Goal: Find specific page/section: Find specific page/section

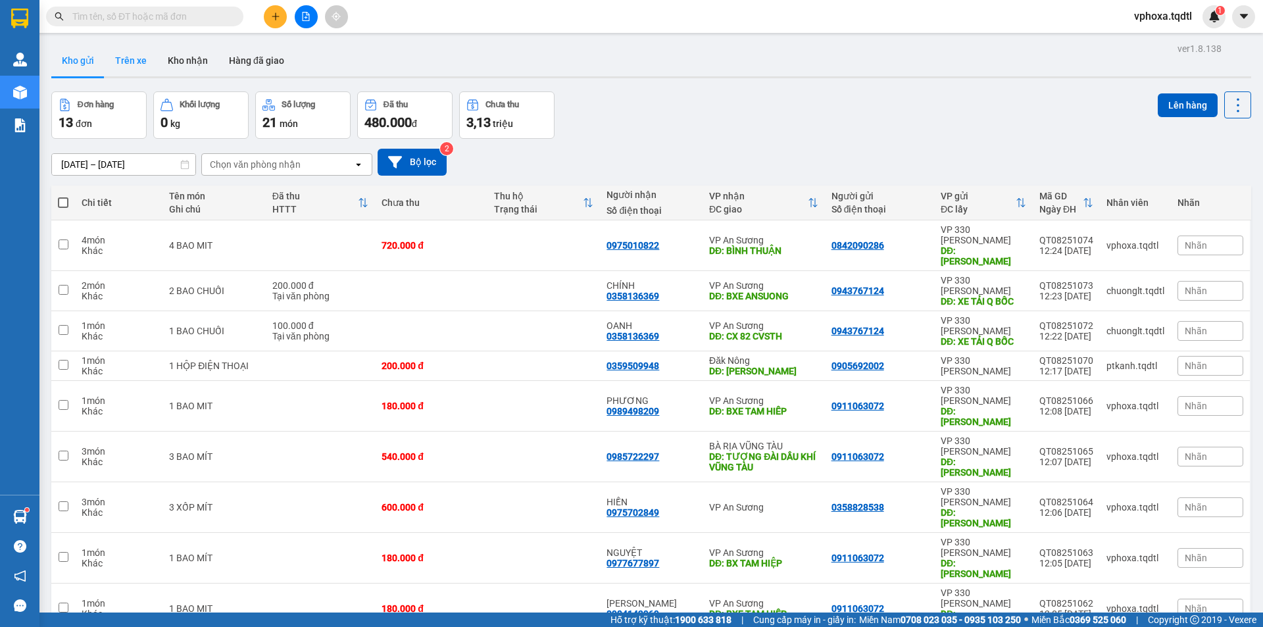
click at [140, 55] on button "Trên xe" at bounding box center [131, 61] width 53 height 32
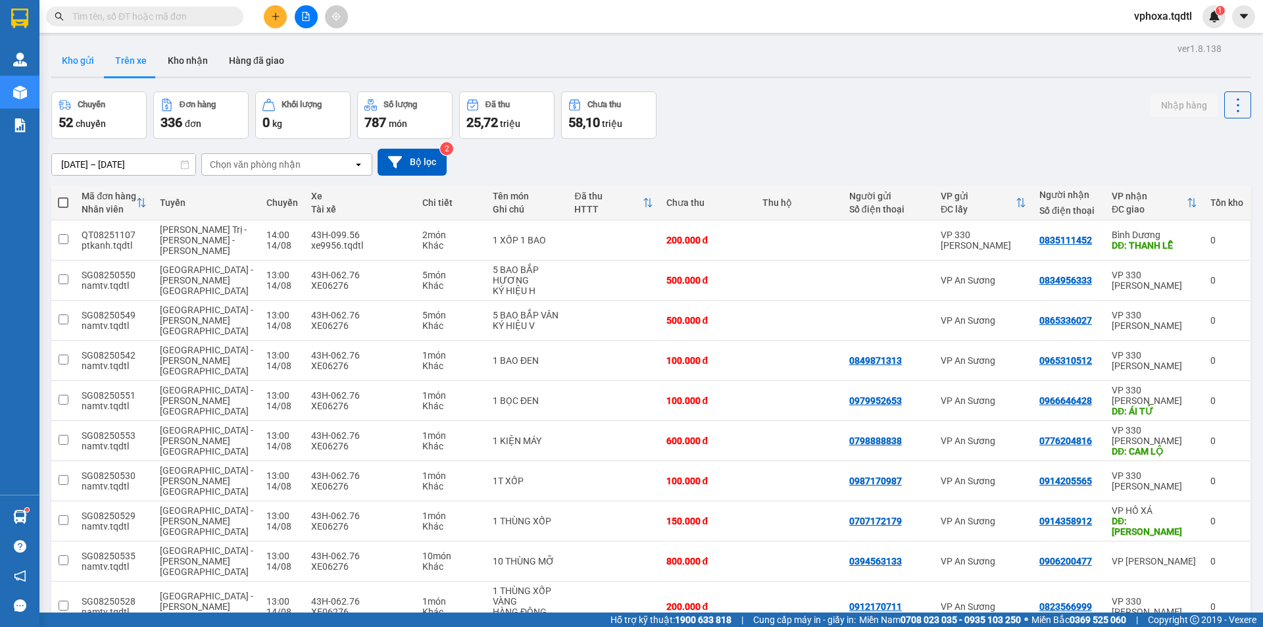
click at [80, 59] on button "Kho gửi" at bounding box center [77, 61] width 53 height 32
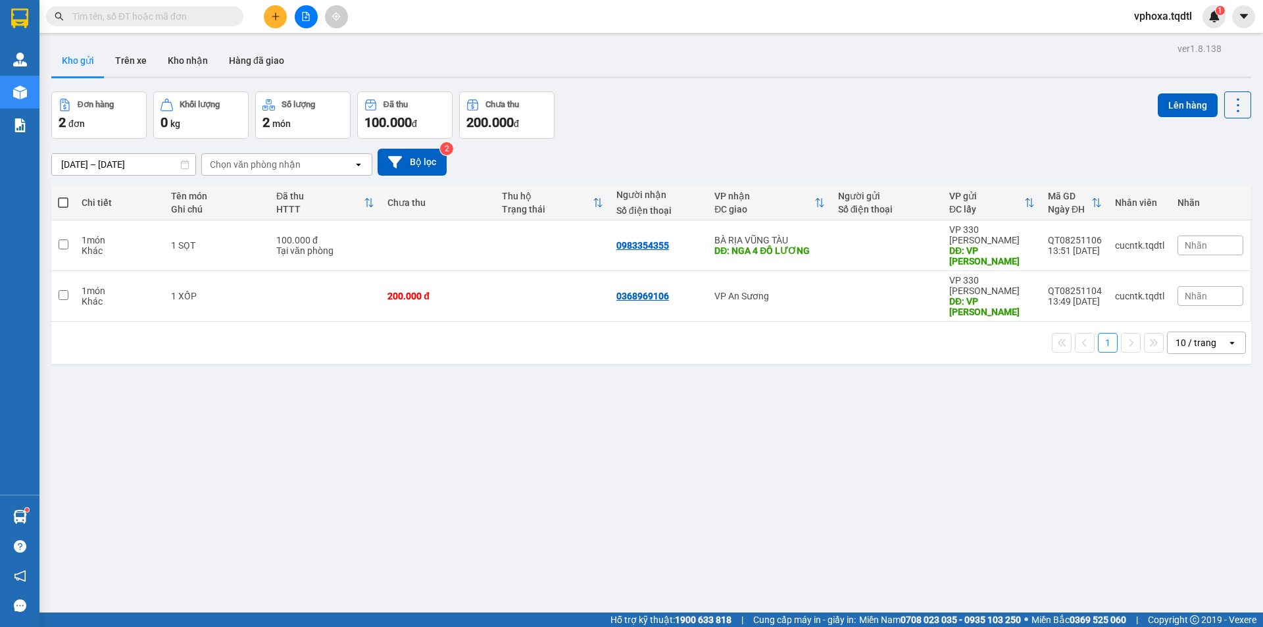
click at [116, 13] on input "text" at bounding box center [149, 16] width 155 height 14
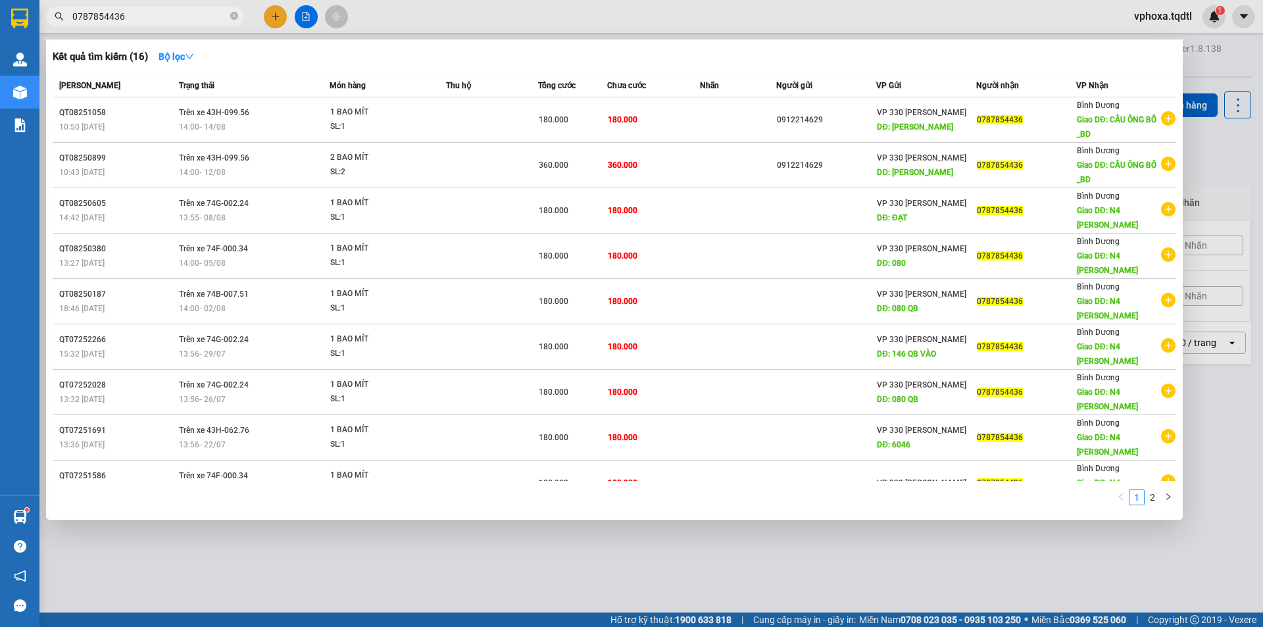
type input "0787854436"
click at [235, 16] on icon "close-circle" at bounding box center [234, 16] width 8 height 8
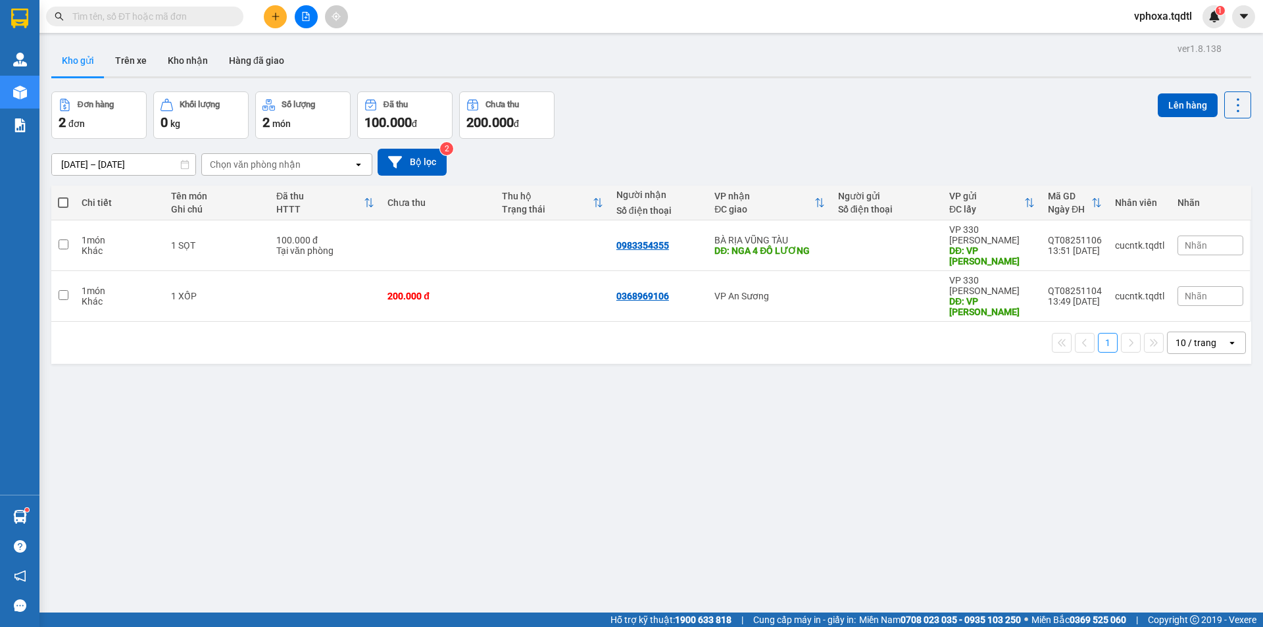
click at [93, 16] on input "text" at bounding box center [149, 16] width 155 height 14
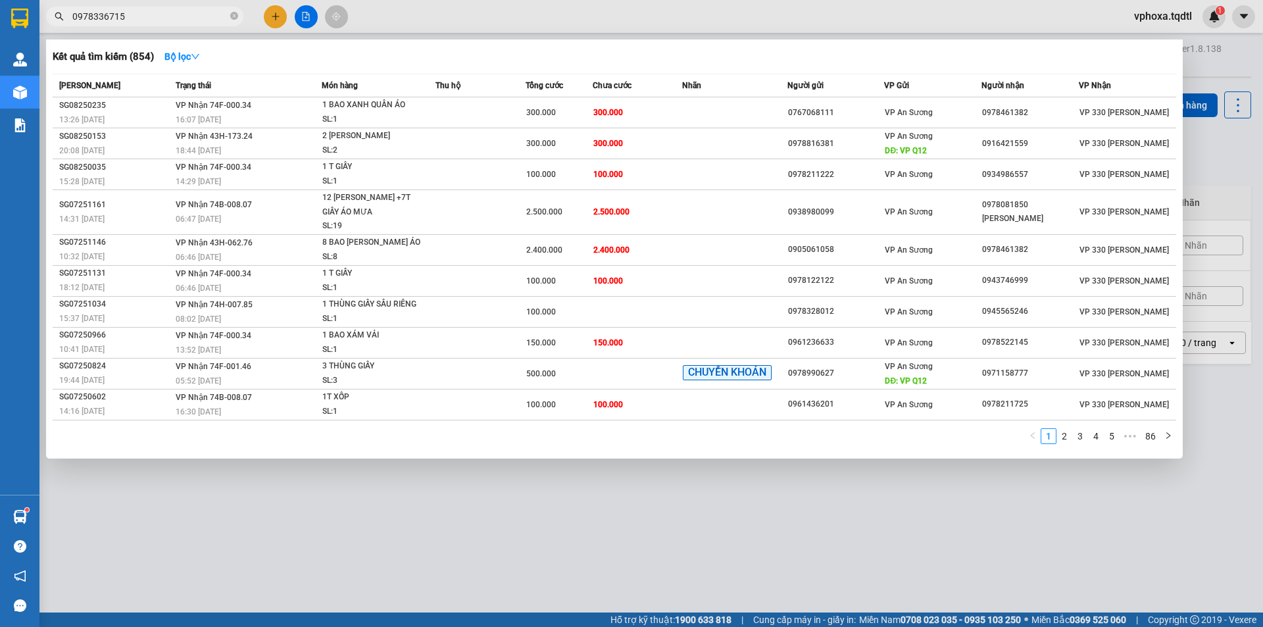
type input "0978336715"
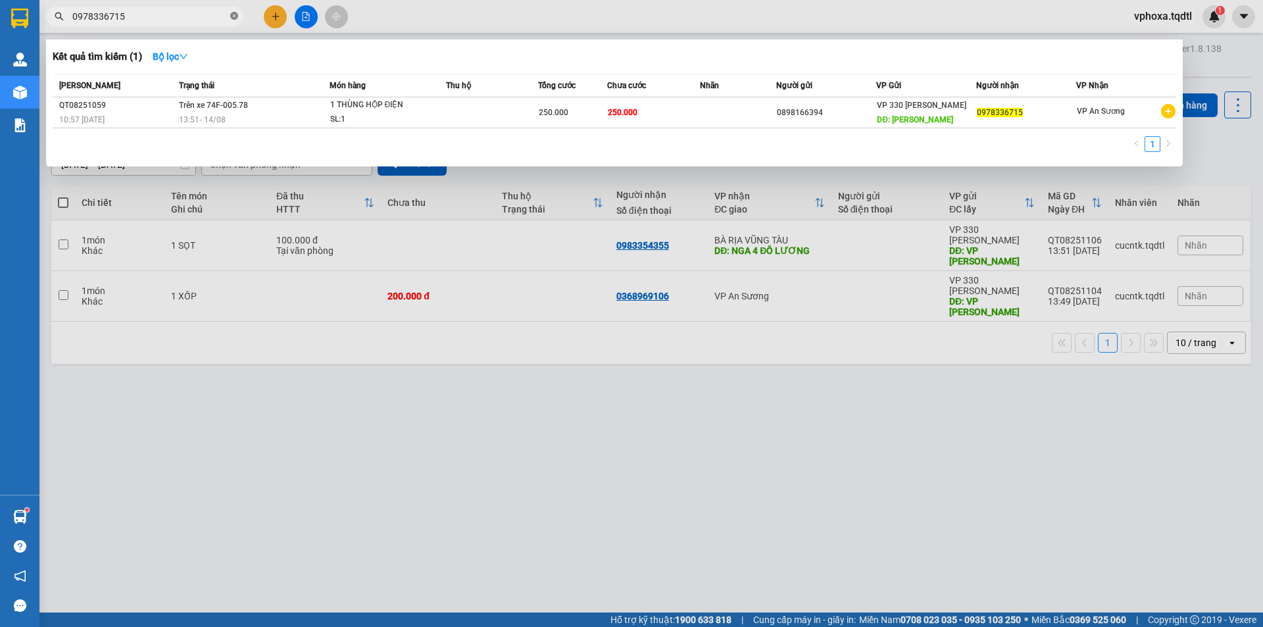
click at [235, 18] on icon "close-circle" at bounding box center [234, 16] width 8 height 8
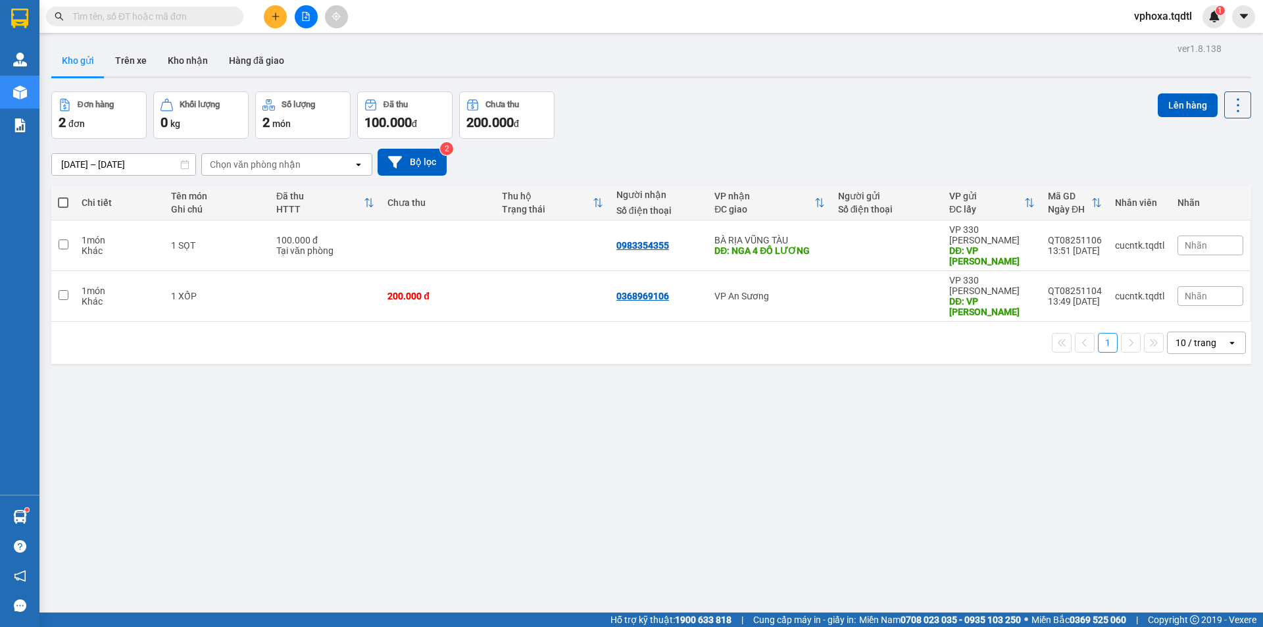
click at [179, 17] on input "text" at bounding box center [149, 16] width 155 height 14
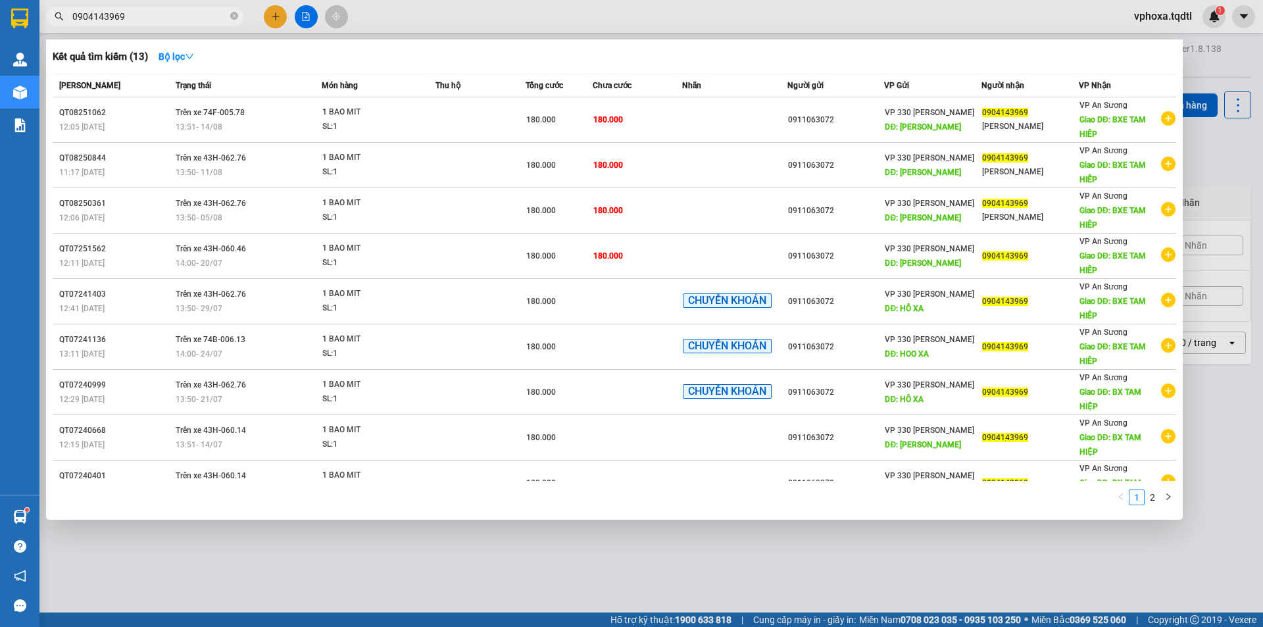
type input "0904143969"
click at [230, 16] on icon "close-circle" at bounding box center [234, 16] width 8 height 8
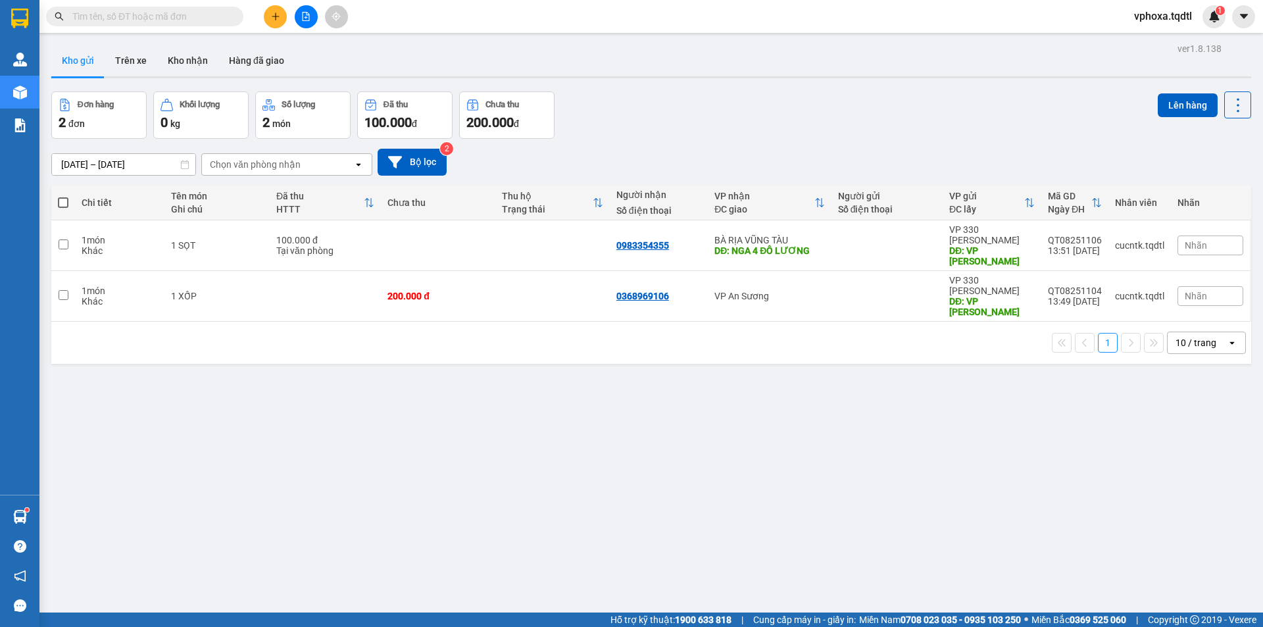
click at [204, 20] on input "text" at bounding box center [149, 16] width 155 height 14
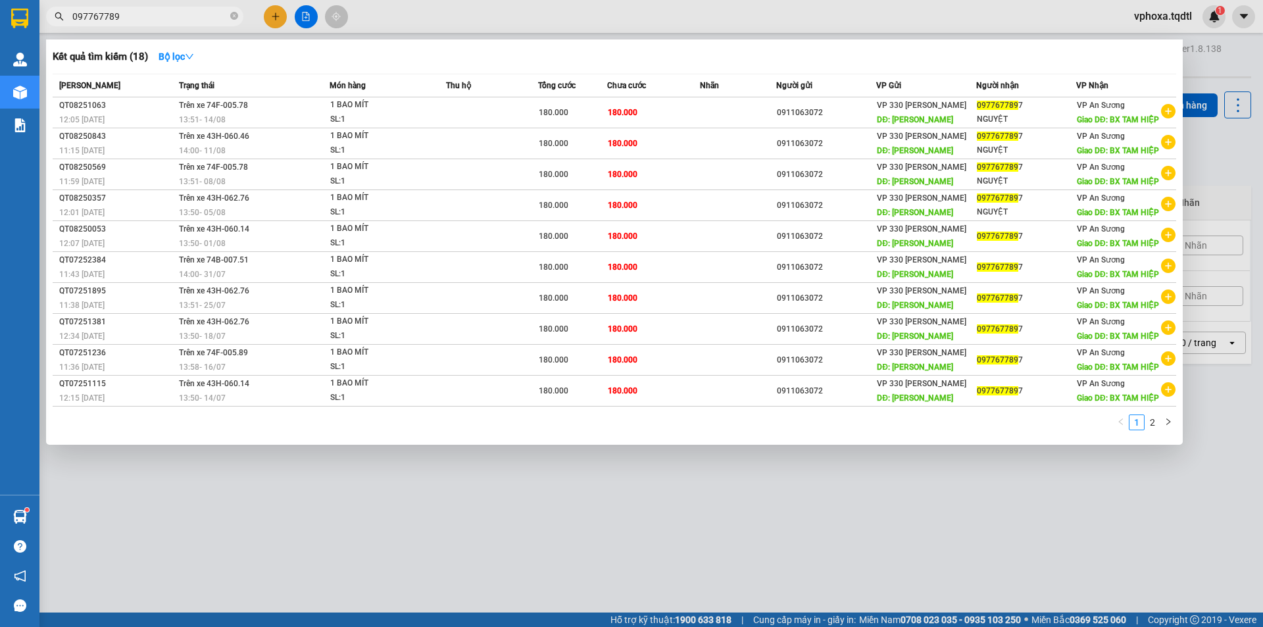
type input "0977677897"
click at [234, 14] on icon "close-circle" at bounding box center [234, 16] width 8 height 8
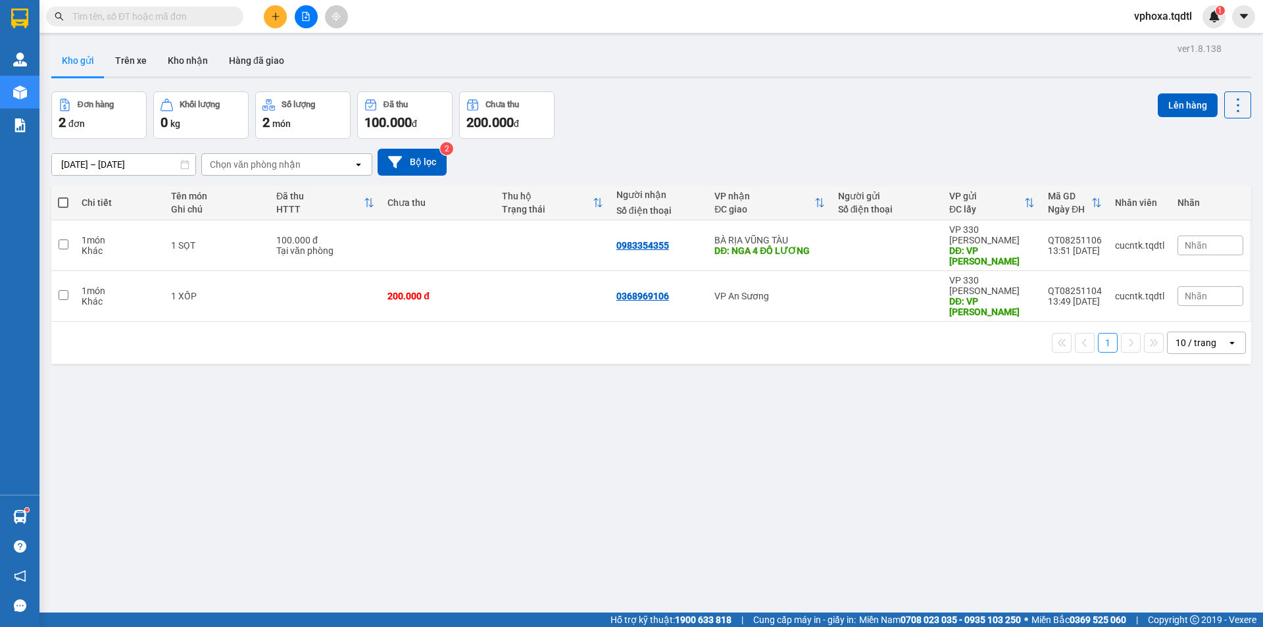
click at [142, 14] on input "text" at bounding box center [149, 16] width 155 height 14
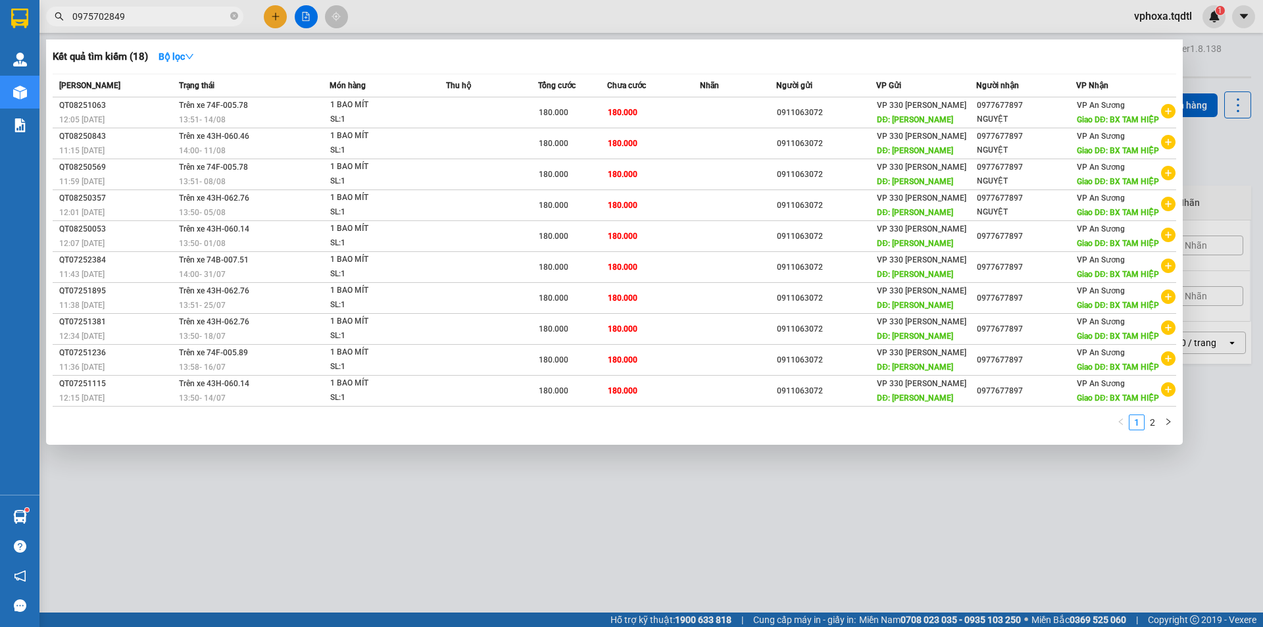
type input "0975702849"
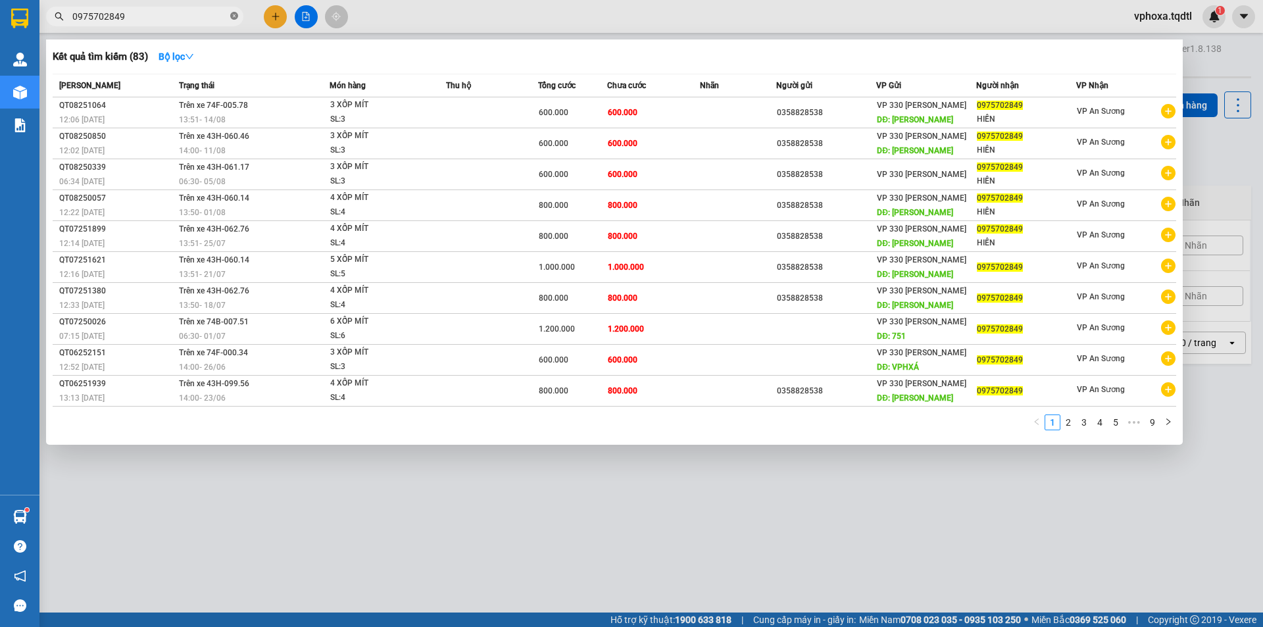
click at [230, 19] on icon "close-circle" at bounding box center [234, 16] width 8 height 8
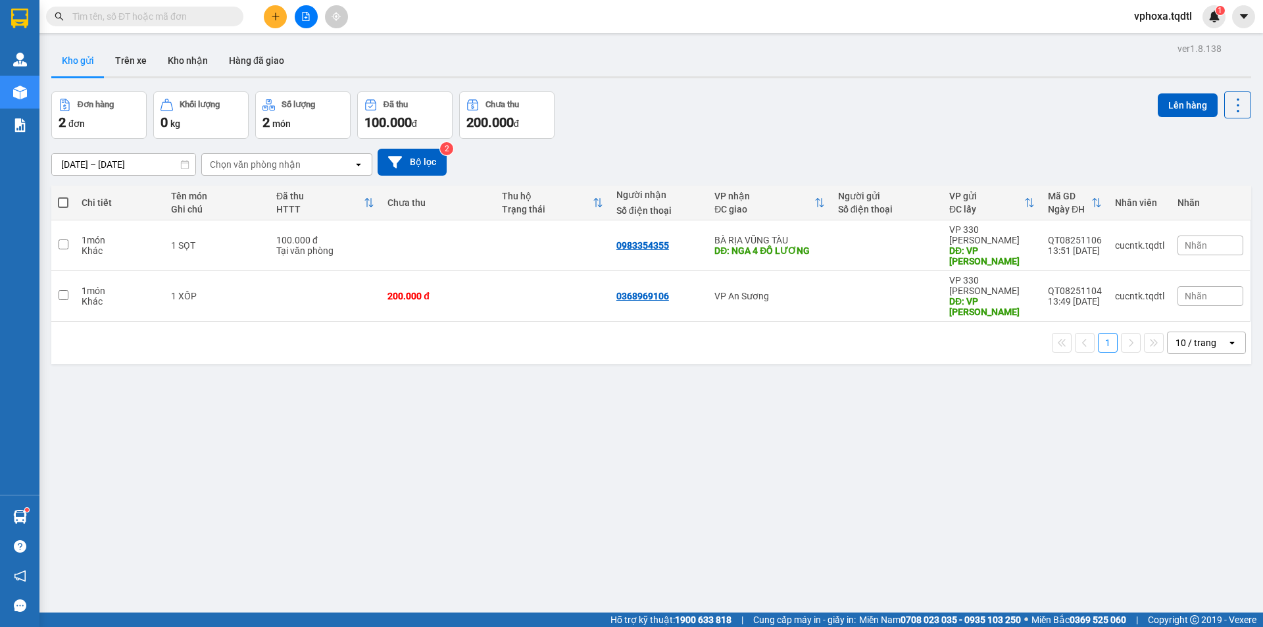
click at [179, 20] on input "text" at bounding box center [149, 16] width 155 height 14
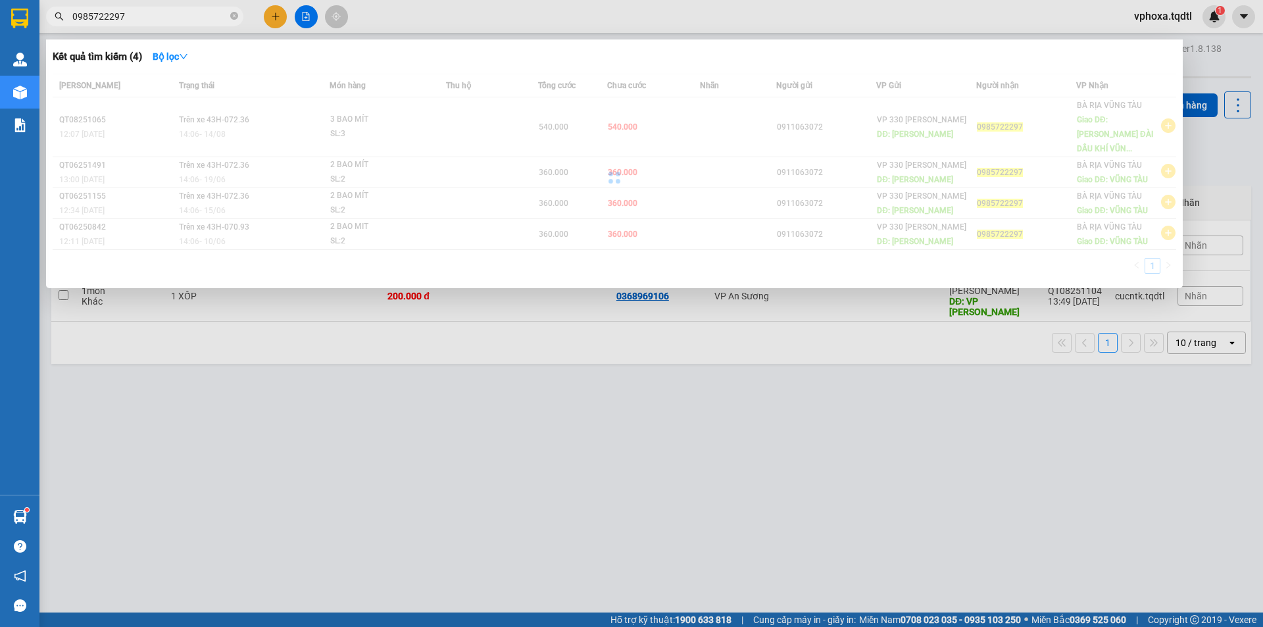
type input "0985722297"
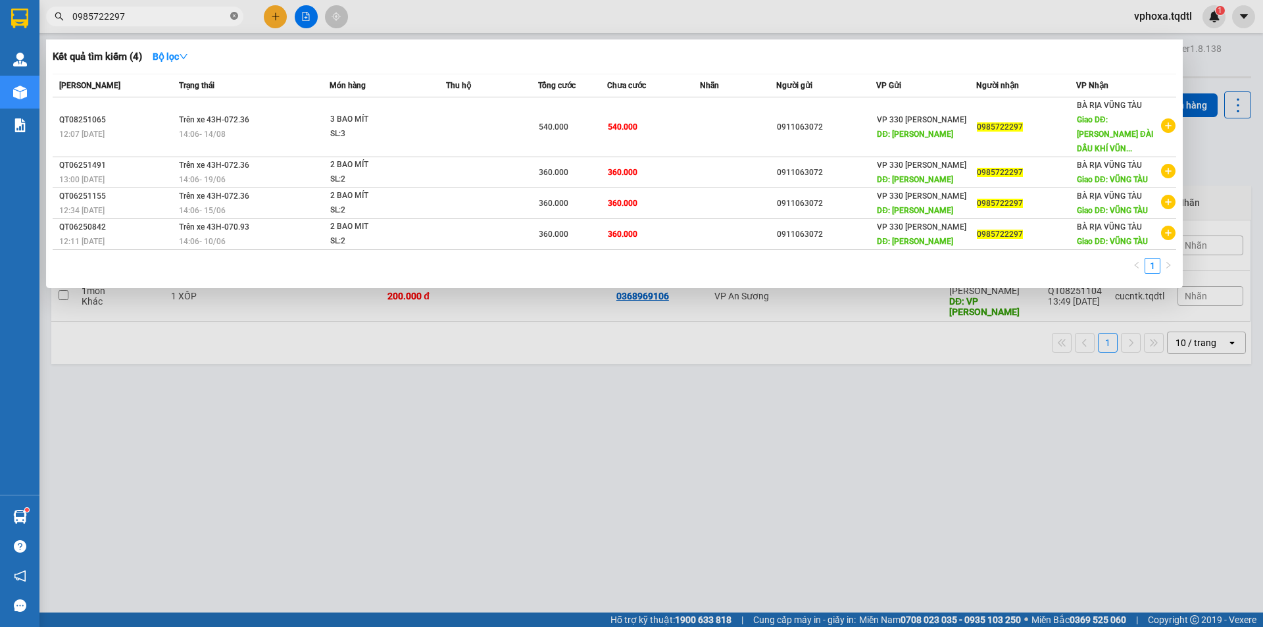
click at [235, 15] on icon "close-circle" at bounding box center [234, 16] width 8 height 8
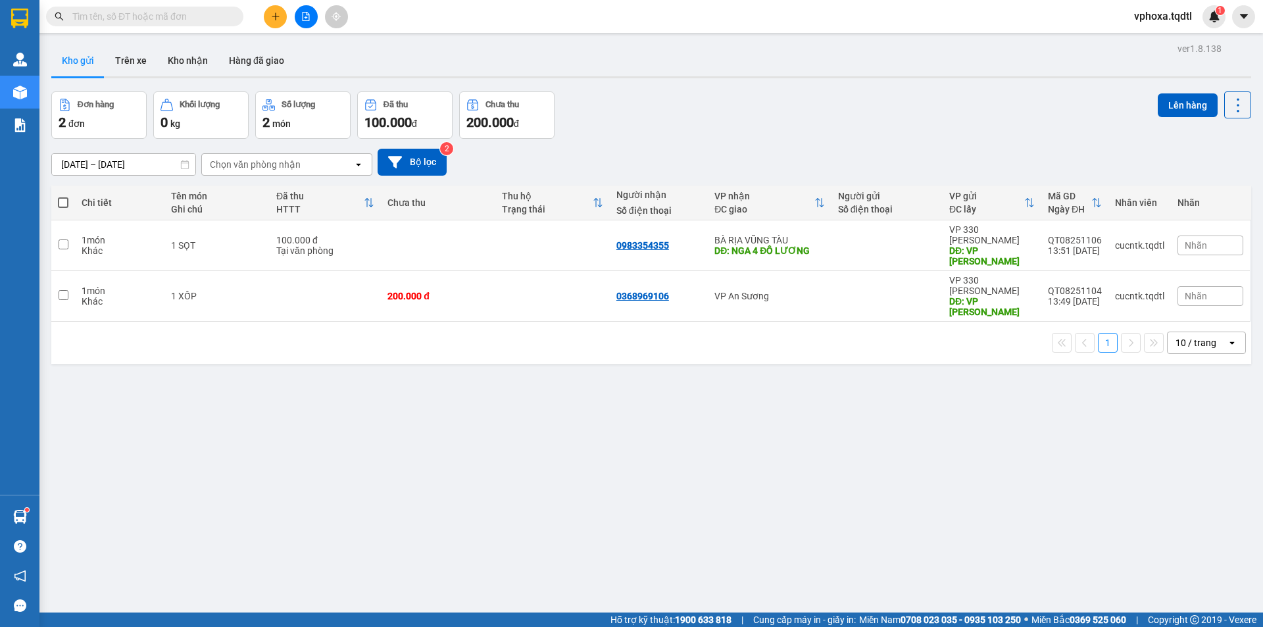
click at [174, 20] on input "text" at bounding box center [149, 16] width 155 height 14
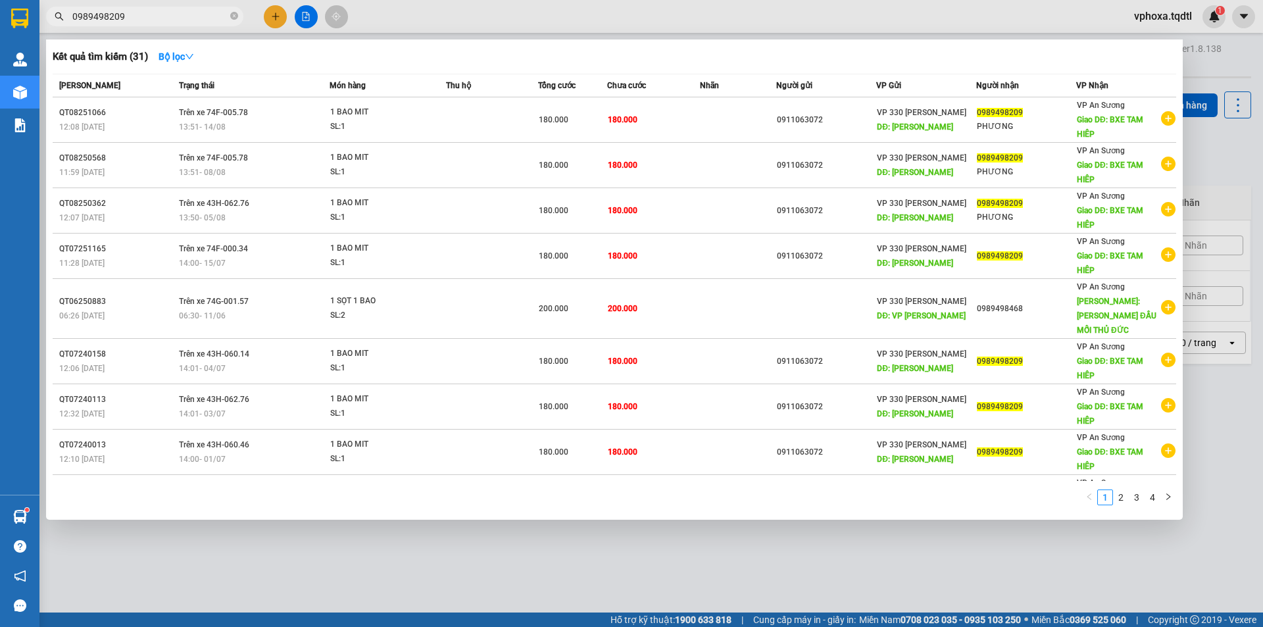
type input "0989498209"
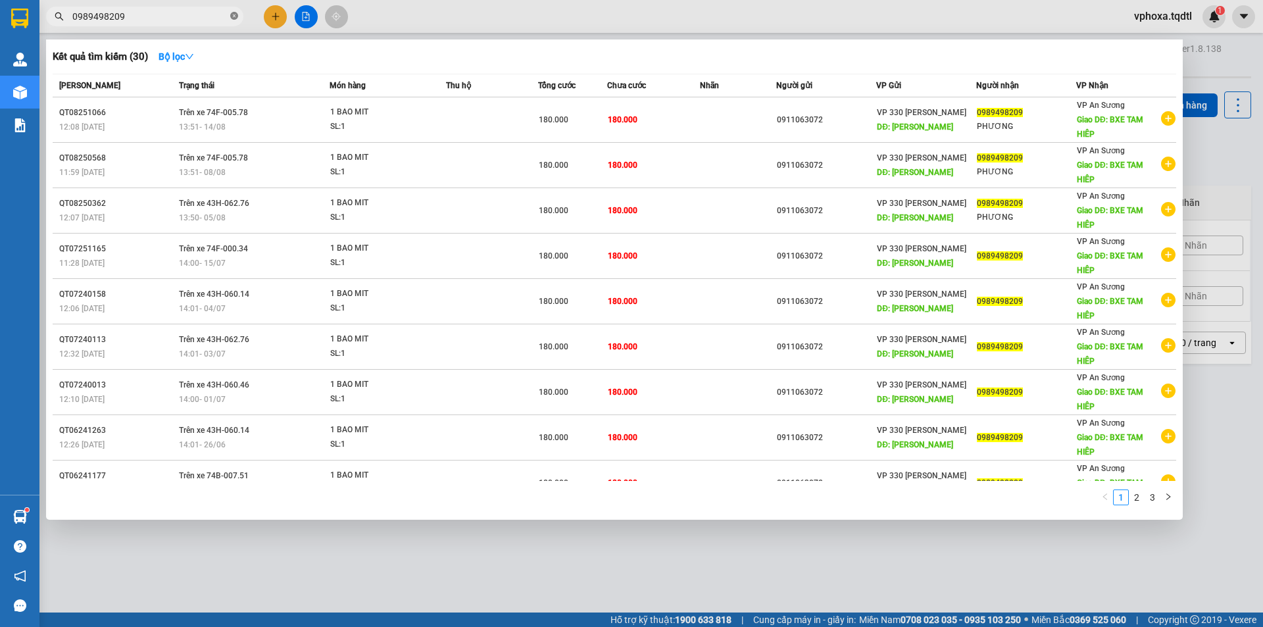
drag, startPoint x: 237, startPoint y: 14, endPoint x: 228, endPoint y: 14, distance: 9.2
click at [235, 14] on icon "close-circle" at bounding box center [234, 16] width 8 height 8
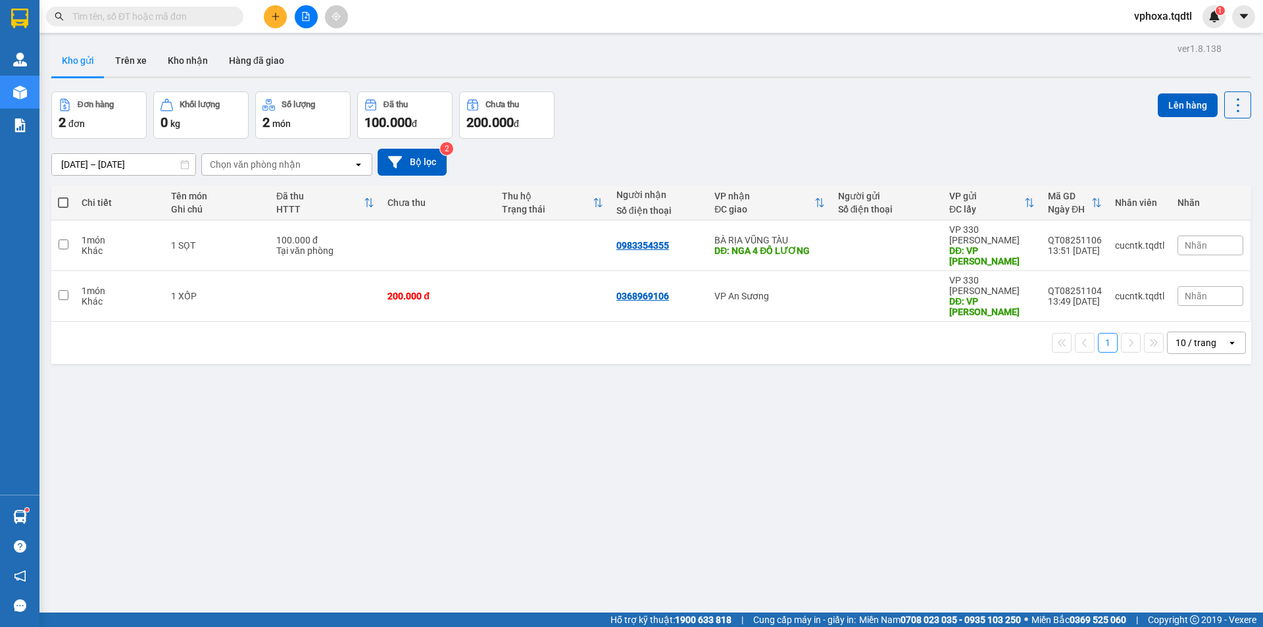
click at [205, 13] on input "text" at bounding box center [149, 16] width 155 height 14
click at [176, 11] on input "text" at bounding box center [149, 16] width 155 height 14
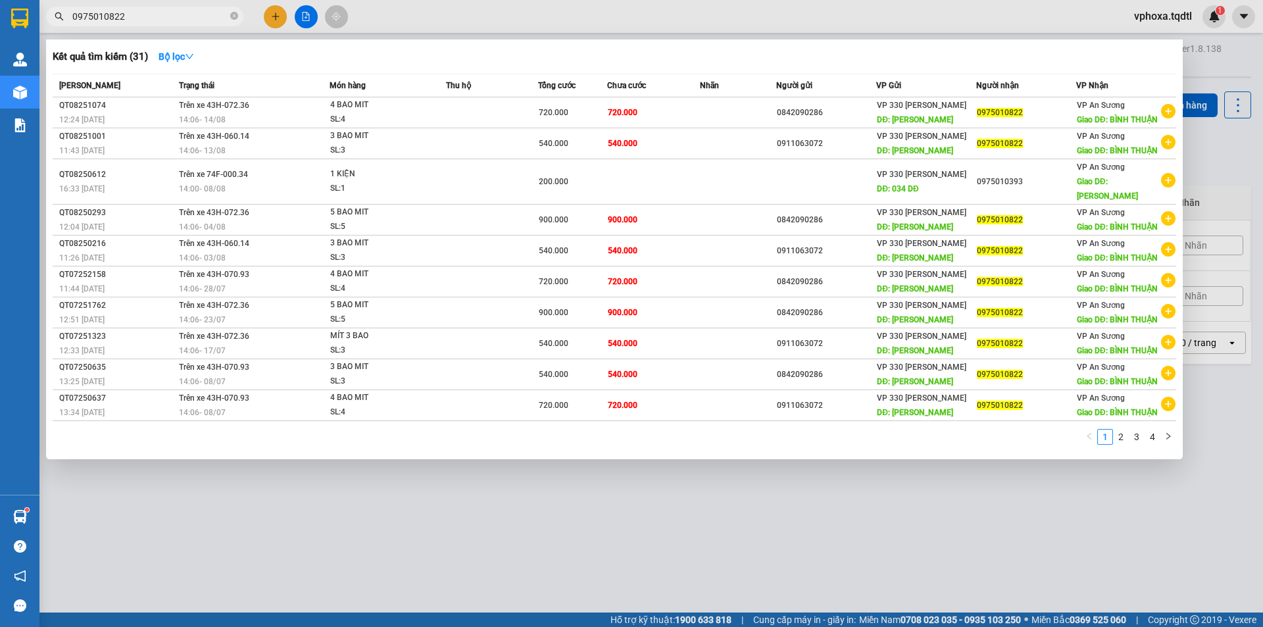
type input "0975010822"
